Goal: Task Accomplishment & Management: Use online tool/utility

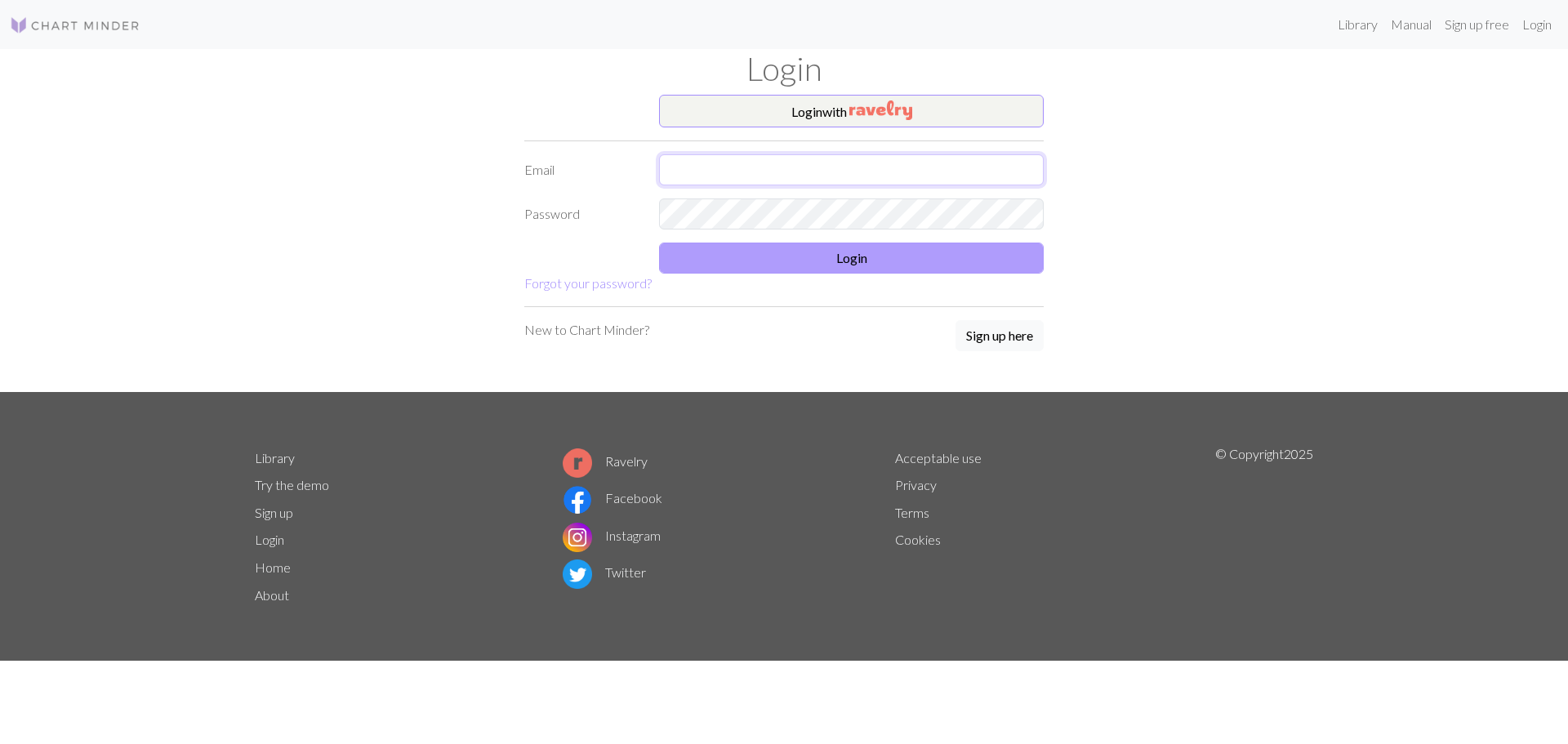
type input "[EMAIL_ADDRESS][DOMAIN_NAME]"
click at [799, 255] on button "Login" at bounding box center [851, 258] width 385 height 31
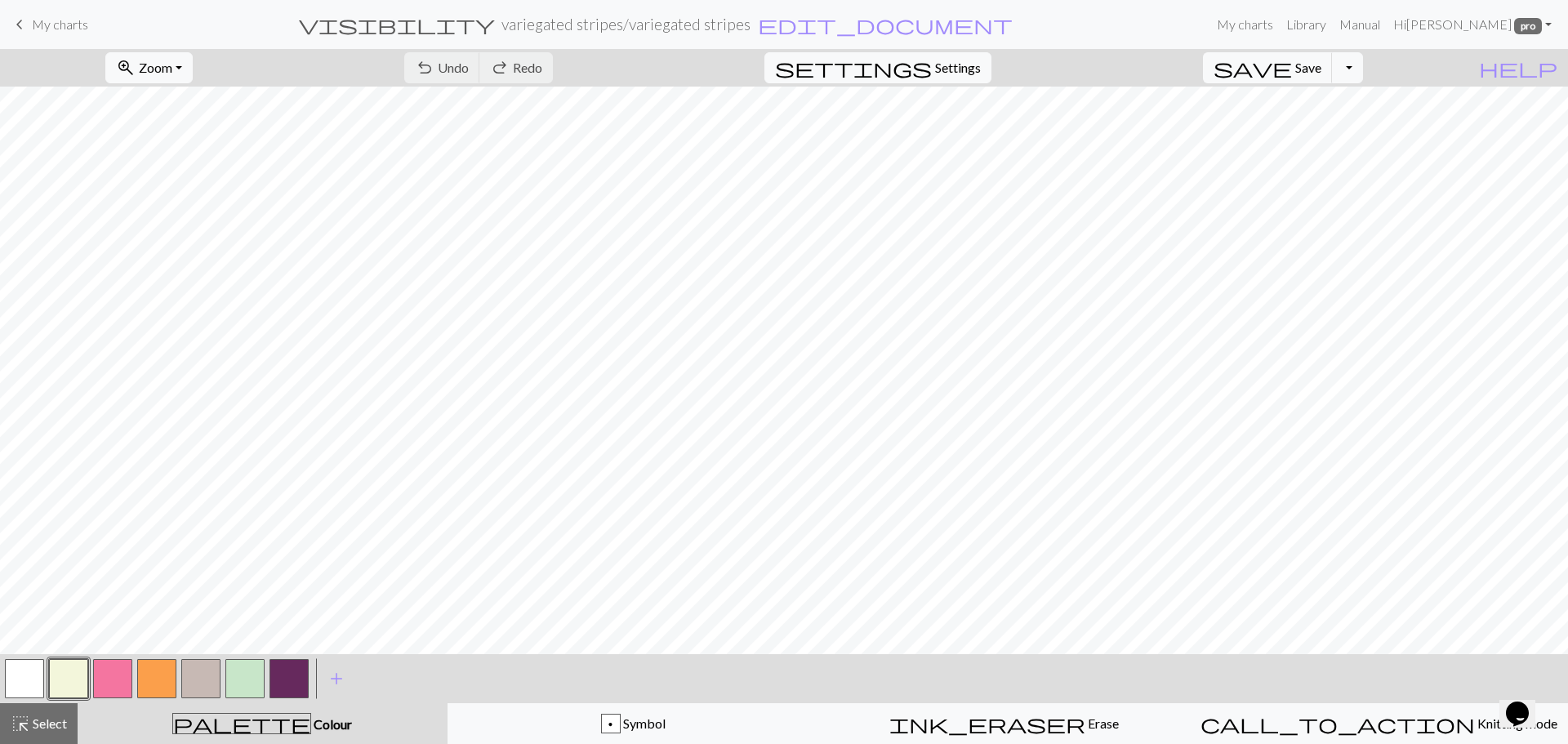
click at [293, 673] on button "button" at bounding box center [289, 679] width 39 height 39
click at [268, 681] on div at bounding box center [288, 679] width 44 height 44
click at [115, 670] on button "button" at bounding box center [113, 679] width 39 height 39
click at [292, 671] on button "button" at bounding box center [289, 679] width 39 height 39
